Goal: Task Accomplishment & Management: Use online tool/utility

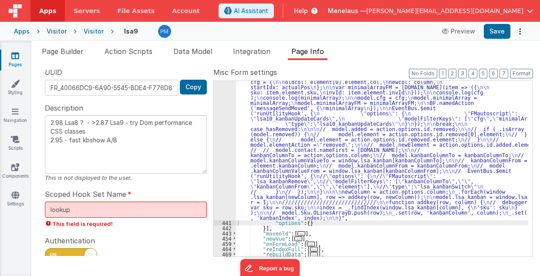
scroll to position [404, 0]
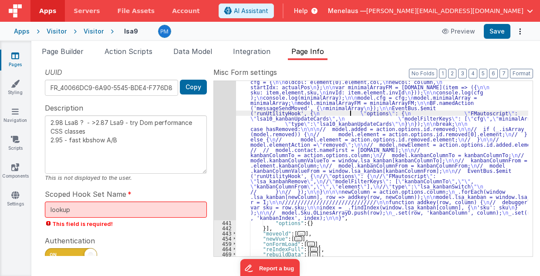
click at [351, 113] on div ""function" : " // Move \n\n debugger; \n\n hasMoved = _.has([DOMAIN_NAME], 'mov…" at bounding box center [382, 172] width 293 height 458
click at [223, 124] on div "440" at bounding box center [225, 81] width 22 height 277
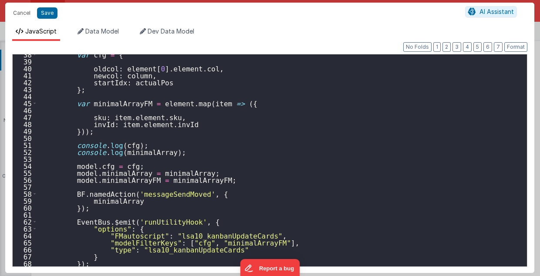
scroll to position [314, 0]
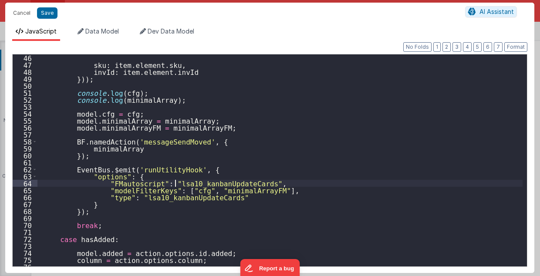
click at [175, 182] on div "sku : item . element . sku , invId : item . element . invId })) ; console . log…" at bounding box center [280, 167] width 486 height 227
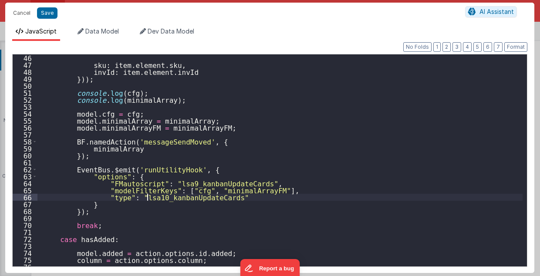
click at [148, 197] on div "sku : item . element . sku , invId : item . element . invId })) ; console . log…" at bounding box center [280, 167] width 486 height 227
type textarea "2.98 Lsa8 ? - >2.87 Lsa9 - try Dom performance CSS classes 2.95 - fast kbshow A…"
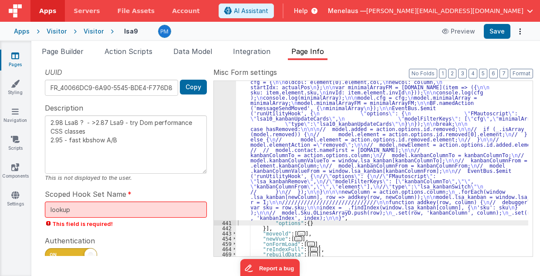
click at [310, 170] on div ""function" : " // Move \n\n debugger; \n\n hasMoved = _.has([DOMAIN_NAME], 'mov…" at bounding box center [382, 172] width 293 height 458
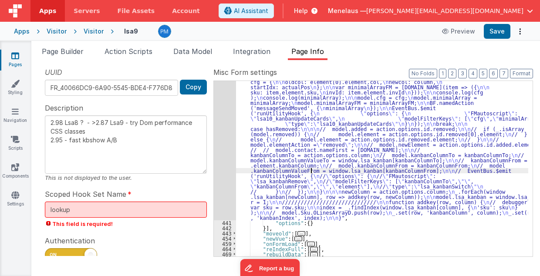
click at [227, 148] on div "440" at bounding box center [225, 81] width 22 height 277
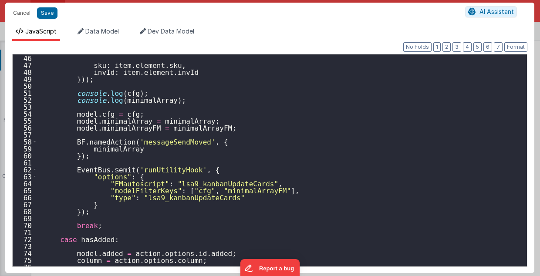
scroll to position [349, 0]
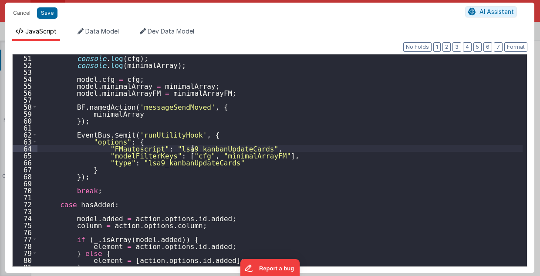
click at [194, 147] on div "console . log ( cfg ) ; console . log ( minimalArray ) ; model . cfg = cfg ; mo…" at bounding box center [280, 167] width 486 height 227
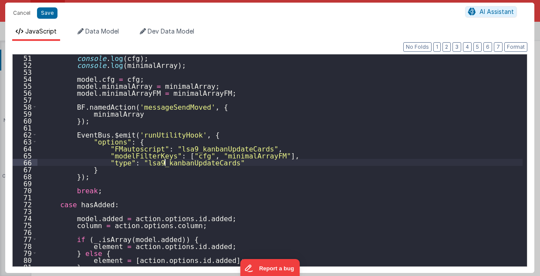
click at [165, 163] on div "console . log ( cfg ) ; console . log ( minimalArray ) ; model . cfg = cfg ; mo…" at bounding box center [280, 167] width 486 height 227
paste textarea
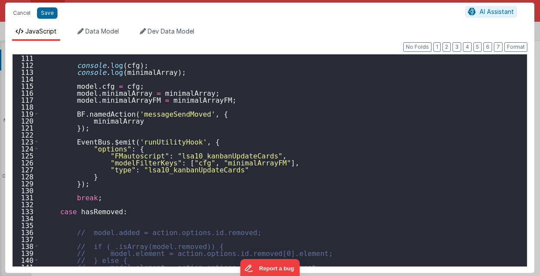
scroll to position [767, 0]
click at [197, 154] on div "console . log ( cfg ) ; console . log ( minimalArray ) ; model . cfg = cfg ; mo…" at bounding box center [280, 167] width 486 height 227
click at [173, 169] on div "console . log ( cfg ) ; console . log ( minimalArray ) ; model . cfg = cfg ; mo…" at bounding box center [280, 167] width 486 height 227
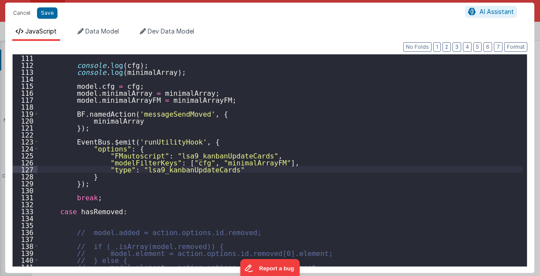
type textarea "2.98 Lsa8 ? - >2.87 Lsa9 - try Dom performance CSS classes 2.95 - fast kbshow A…"
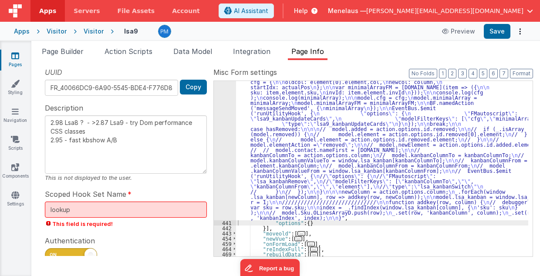
click at [331, 162] on div ""function" : " // Move \n\n debugger; \n\n hasMoved = _.has([DOMAIN_NAME], 'mov…" at bounding box center [382, 172] width 293 height 458
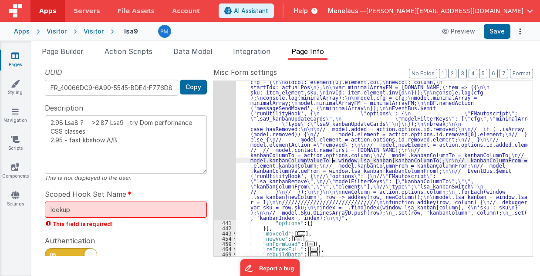
click at [331, 162] on div ""function" : " // Move \n\n debugger; \n\n hasMoved = _.has([DOMAIN_NAME], 'mov…" at bounding box center [382, 172] width 293 height 458
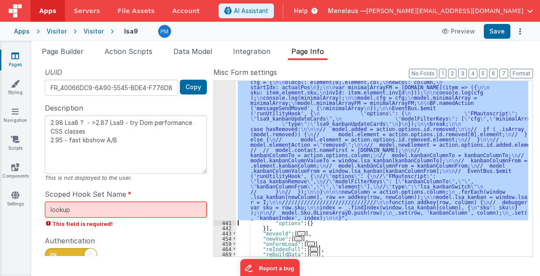
click at [223, 173] on div "440" at bounding box center [225, 81] width 22 height 277
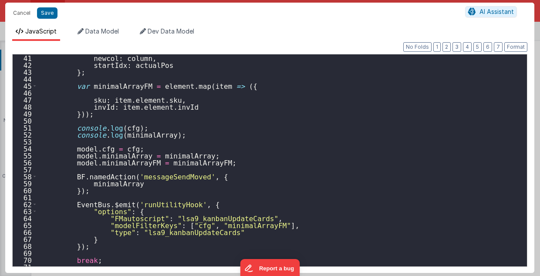
scroll to position [314, 0]
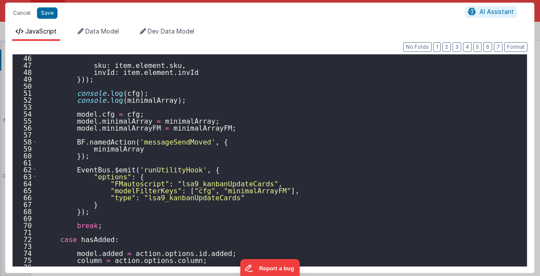
click at [172, 181] on div "sku : item . element . sku , invId : item . element . invId })) ; console . log…" at bounding box center [280, 167] width 486 height 227
click at [210, 181] on div "sku : item . element . sku , invId : item . element . invId })) ; console . log…" at bounding box center [280, 167] width 486 height 227
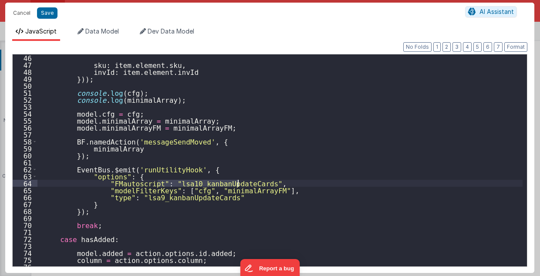
click at [210, 181] on div "sku : item . element . sku , invId : item . element . invId })) ; console . log…" at bounding box center [280, 167] width 486 height 227
click at [193, 197] on div "sku : item . element . sku , invId : item . element . invId })) ; console . log…" at bounding box center [280, 167] width 486 height 227
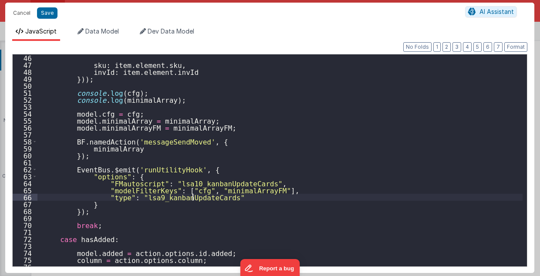
click at [193, 197] on div "sku : item . element . sku , invId : item . element . invId })) ; console . log…" at bounding box center [280, 167] width 486 height 227
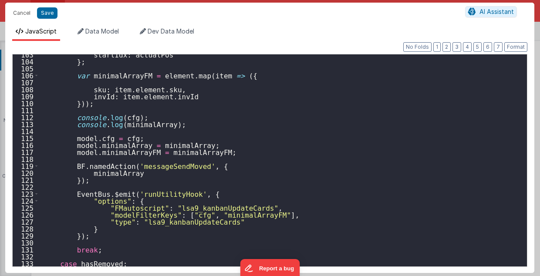
scroll to position [732, 0]
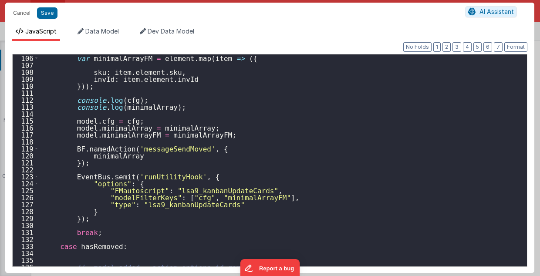
click at [196, 189] on div "var minimalArrayFM = element . map ( item => ({ sku : item . element . sku , in…" at bounding box center [280, 167] width 486 height 227
click at [187, 205] on div "var minimalArrayFM = element . map ( item => ({ sku : item . element . sku , in…" at bounding box center [280, 167] width 486 height 227
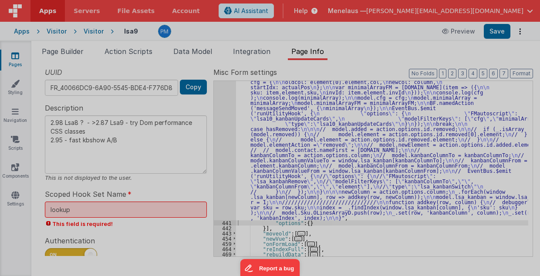
type textarea "2.98 Lsa8 ? - >2.87 Lsa9 - try Dom performance CSS classes 2.95 - fast kbshow A…"
